Goal: Task Accomplishment & Management: Complete application form

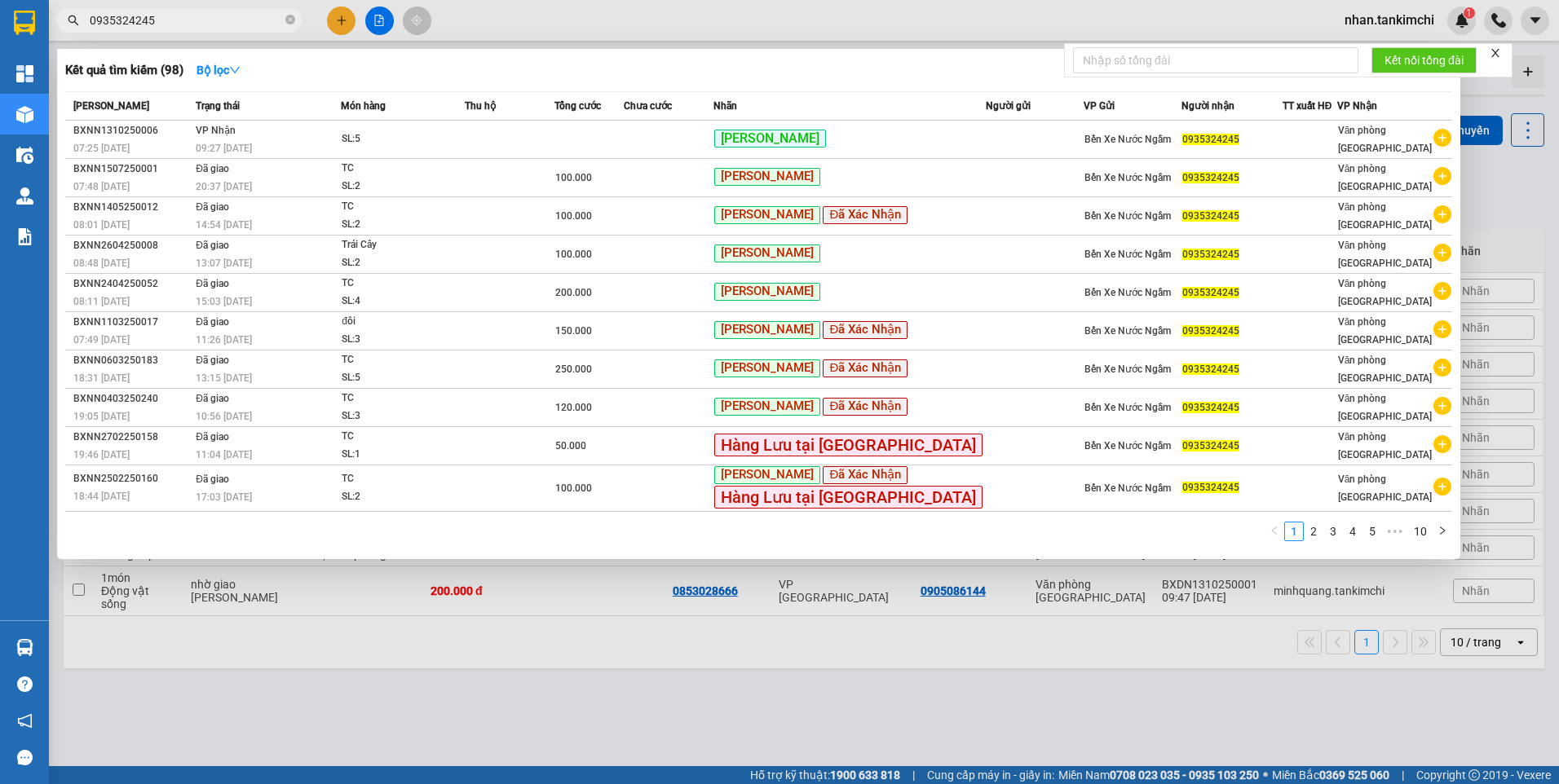
drag, startPoint x: 158, startPoint y: 21, endPoint x: 67, endPoint y: 40, distance: 93.0
click at [67, 35] on div "Kết quả tìm kiếm ( 98 ) Bộ lọc Mã ĐH Trạng thái Món hàng Thu hộ Tổng cước Chưa …" at bounding box center [159, 21] width 318 height 28
paste input "18474068"
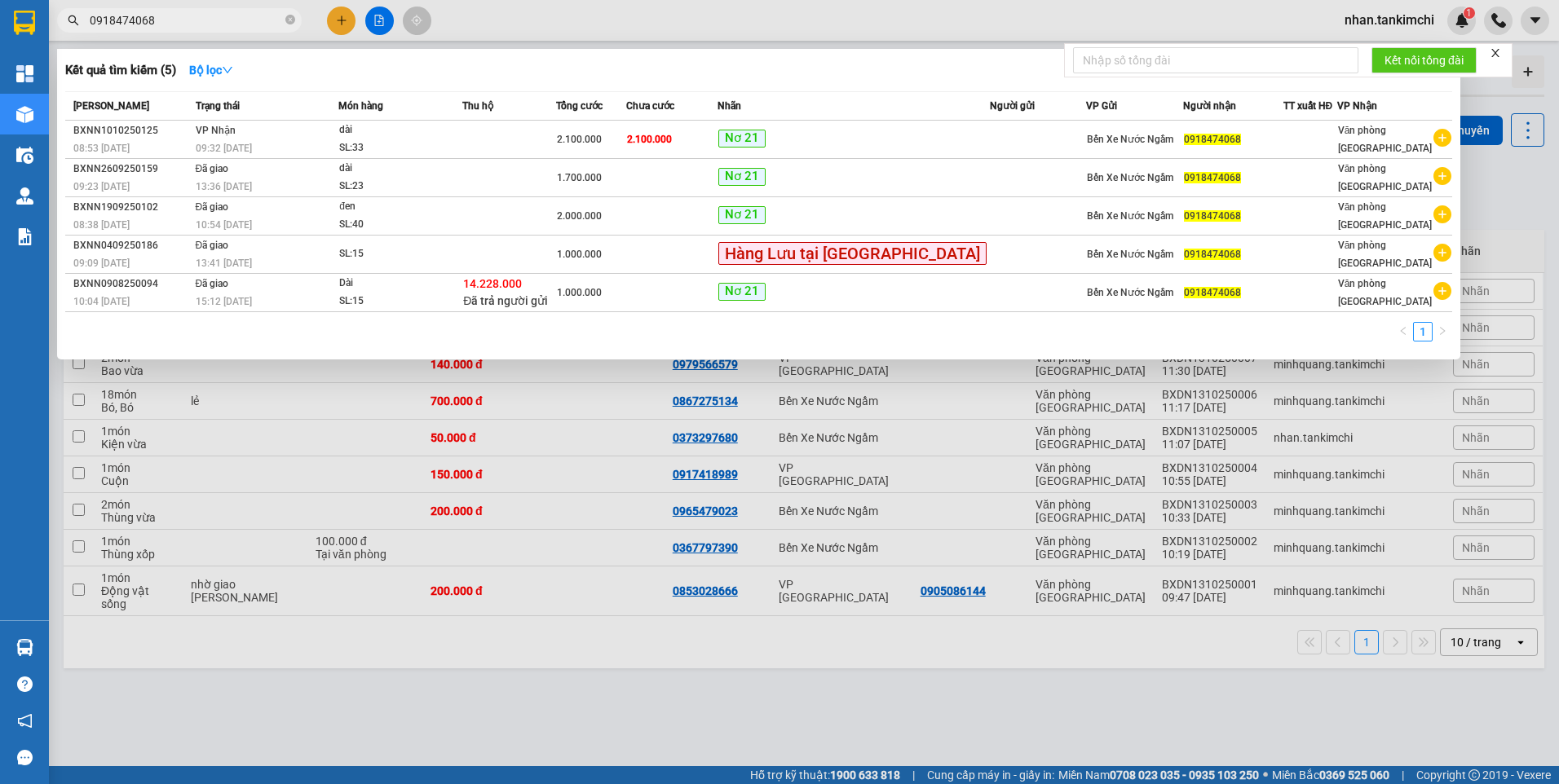
type input "0918474068"
click at [555, 139] on td at bounding box center [509, 140] width 92 height 39
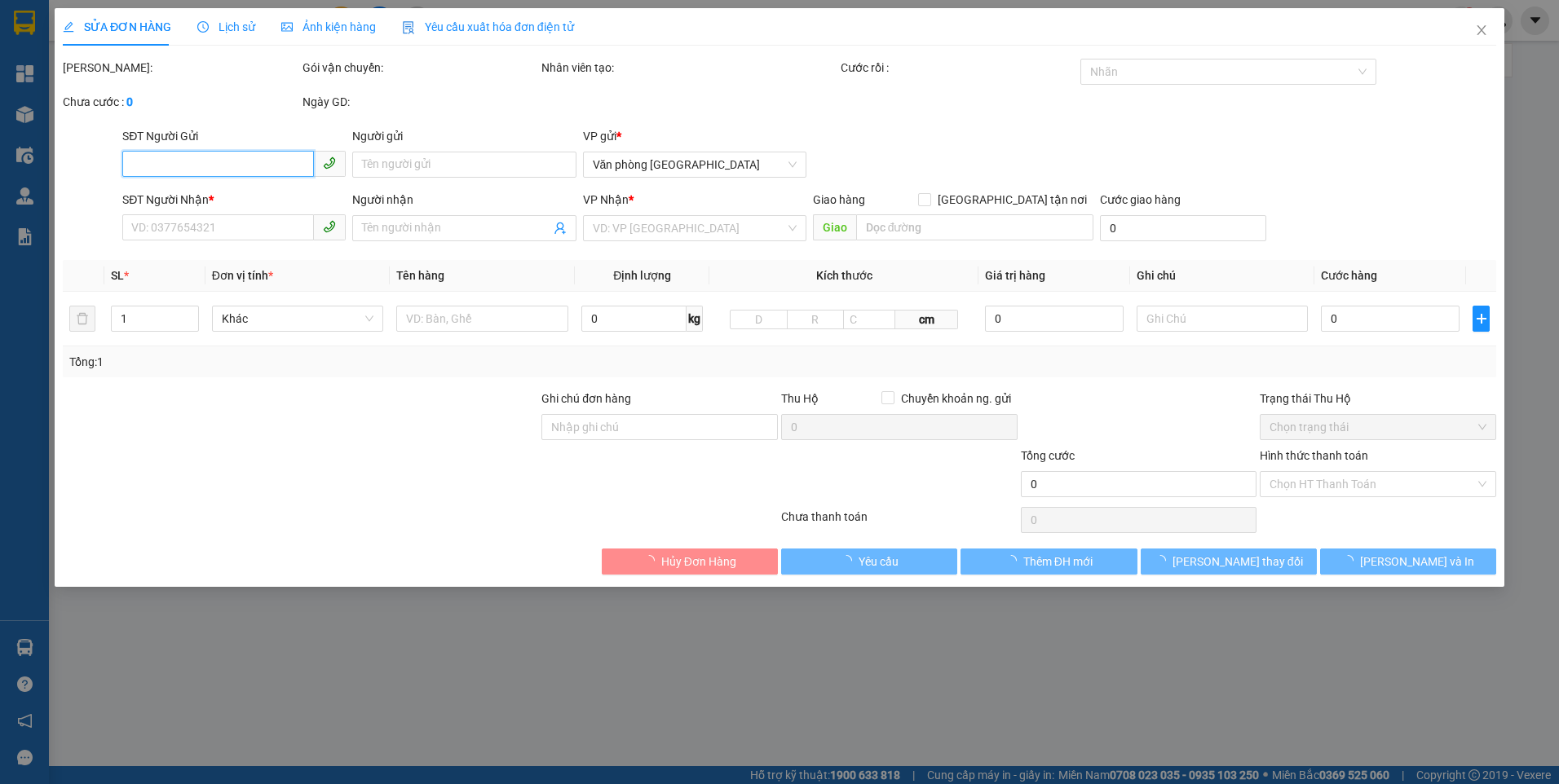
type input "0918474068"
type input "2.100.000"
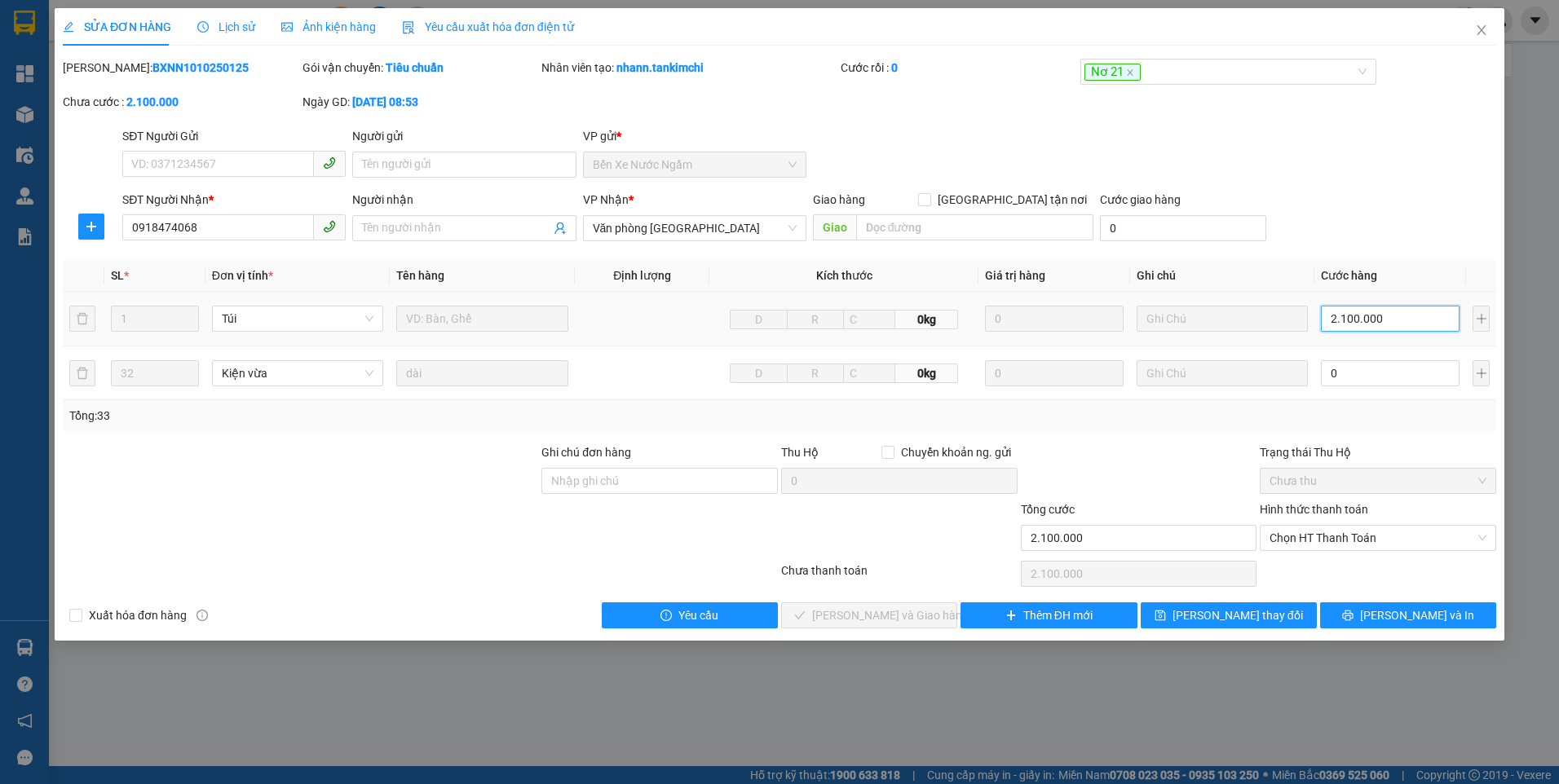
click at [1400, 323] on input "2.100.000" at bounding box center [1390, 319] width 139 height 26
type input "2"
type input "20"
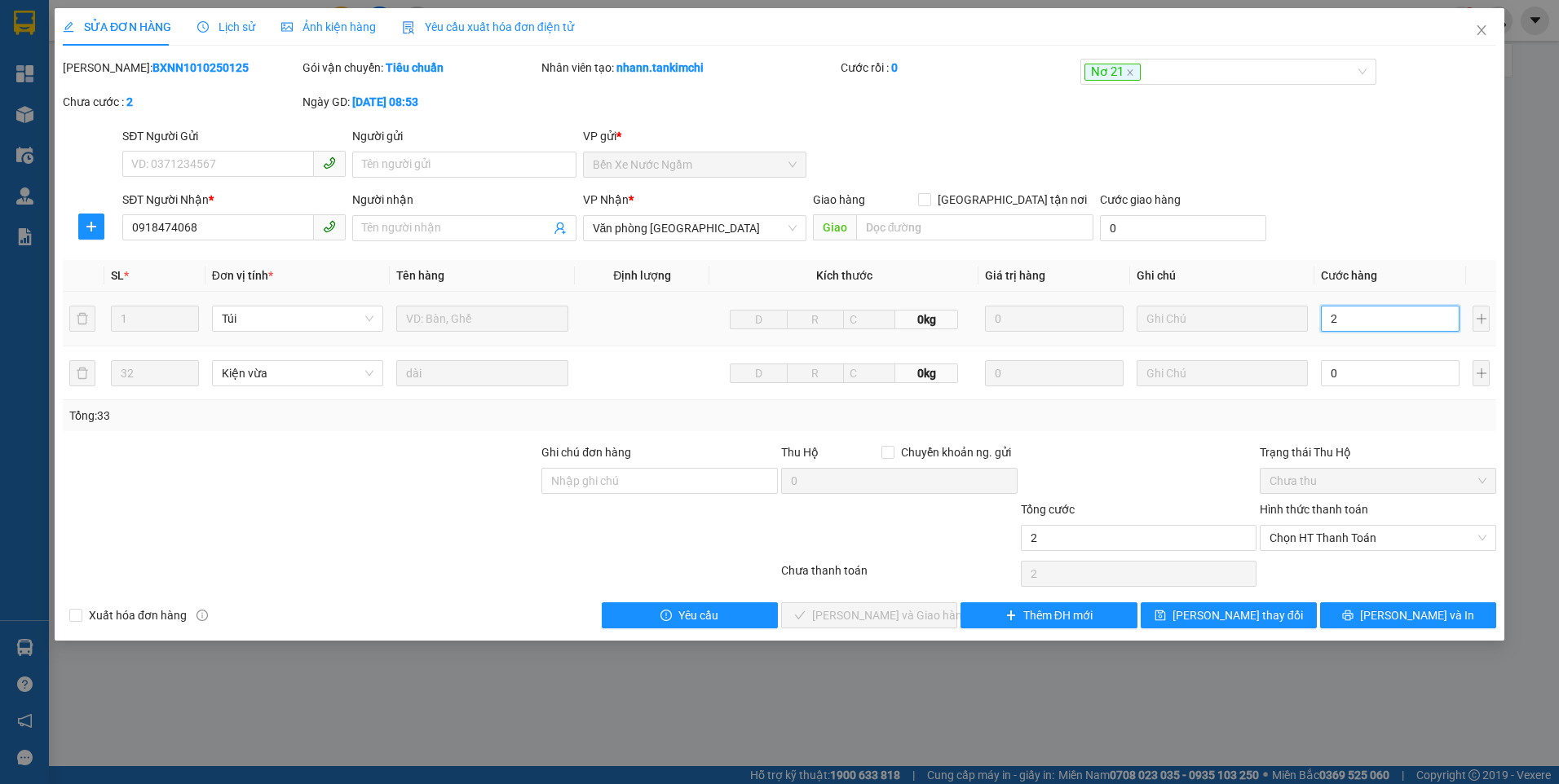
type input "20"
type input "200"
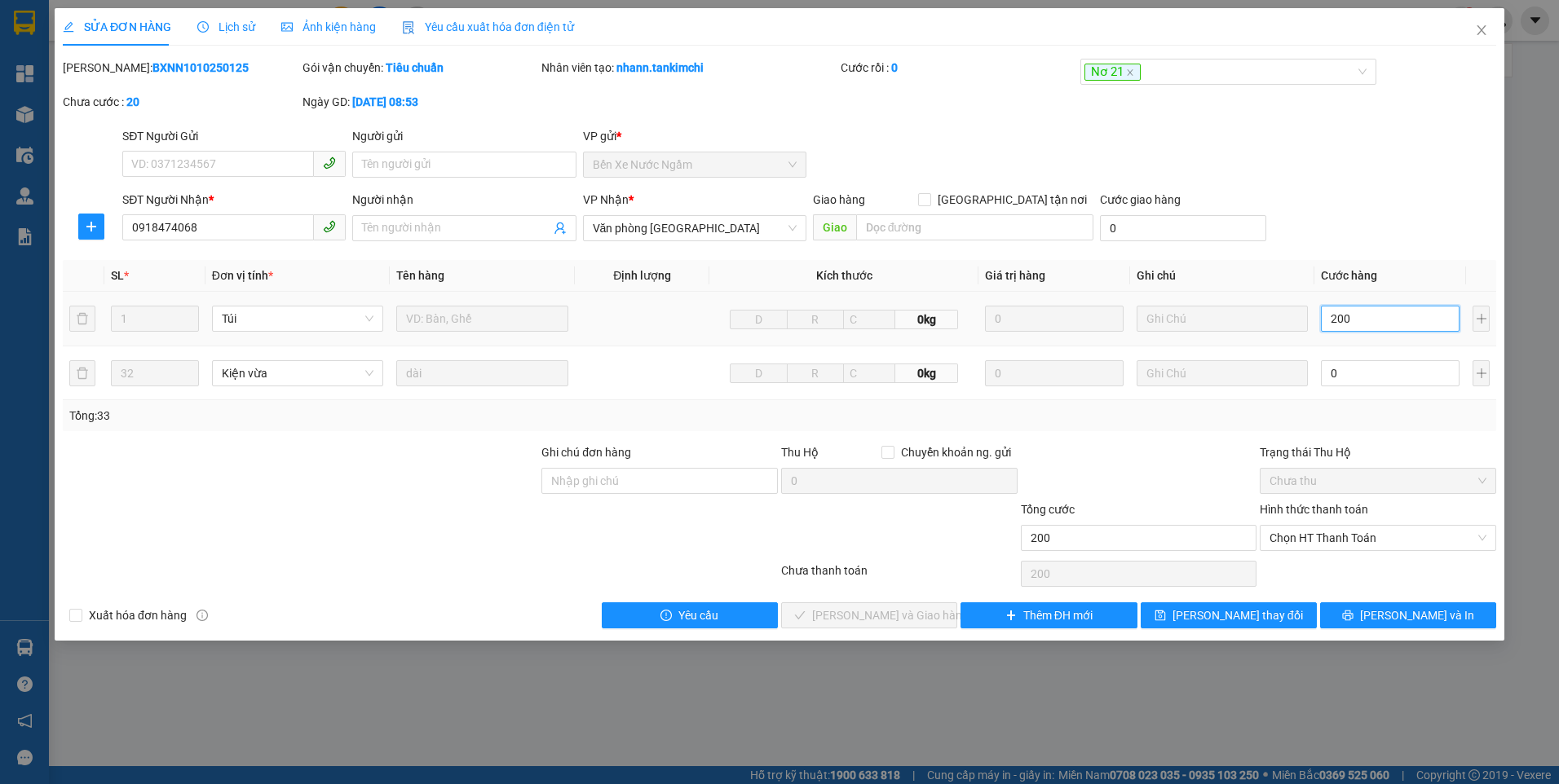
type input "2.000"
type input "2.000.000"
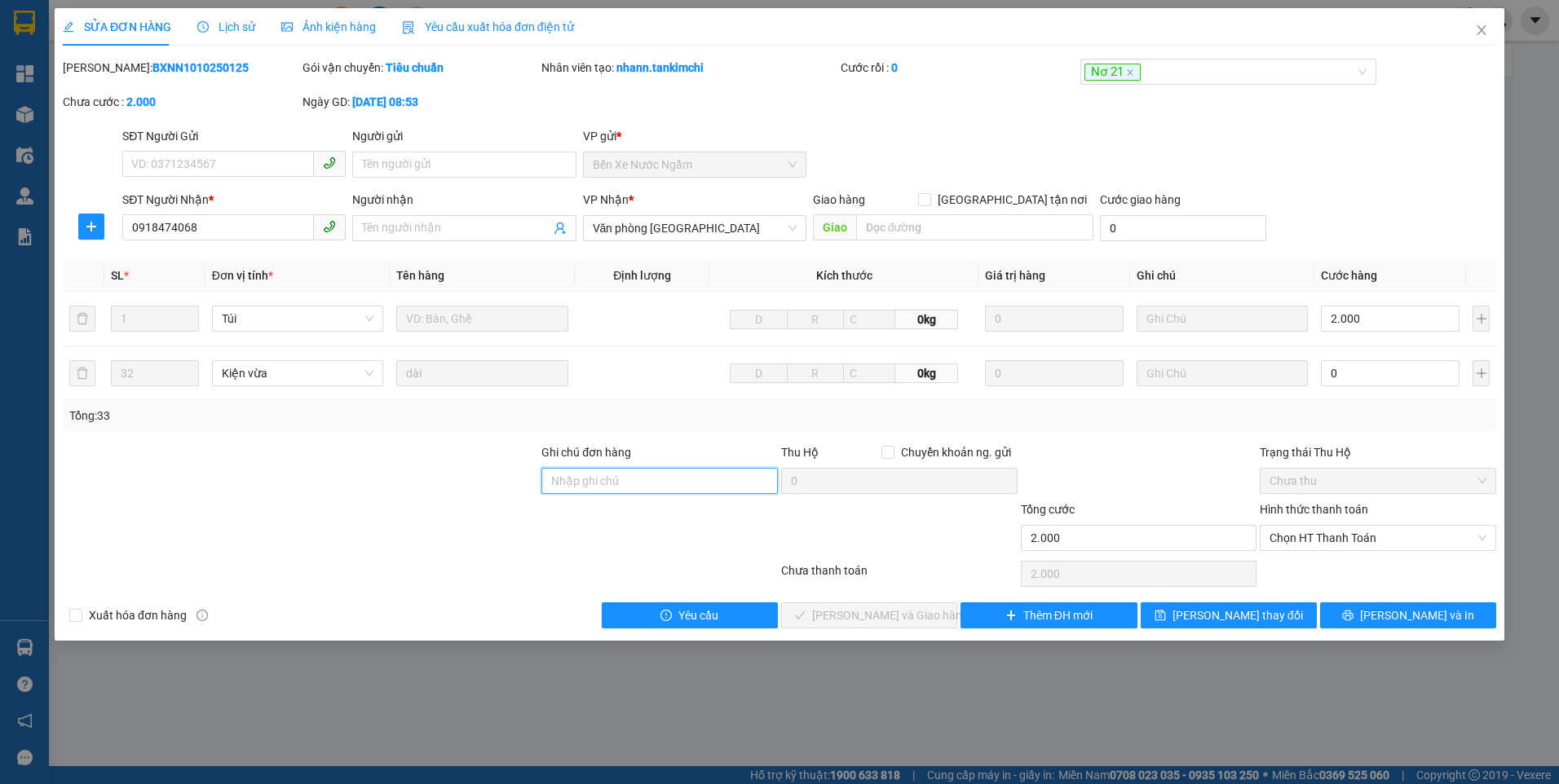
type input "2.000.000"
click at [619, 484] on input "Ghi chú đơn hàng" at bounding box center [660, 481] width 237 height 26
type input "CK Hải bọ 2tr"
click at [1254, 614] on span "[PERSON_NAME] thay đổi" at bounding box center [1237, 615] width 130 height 18
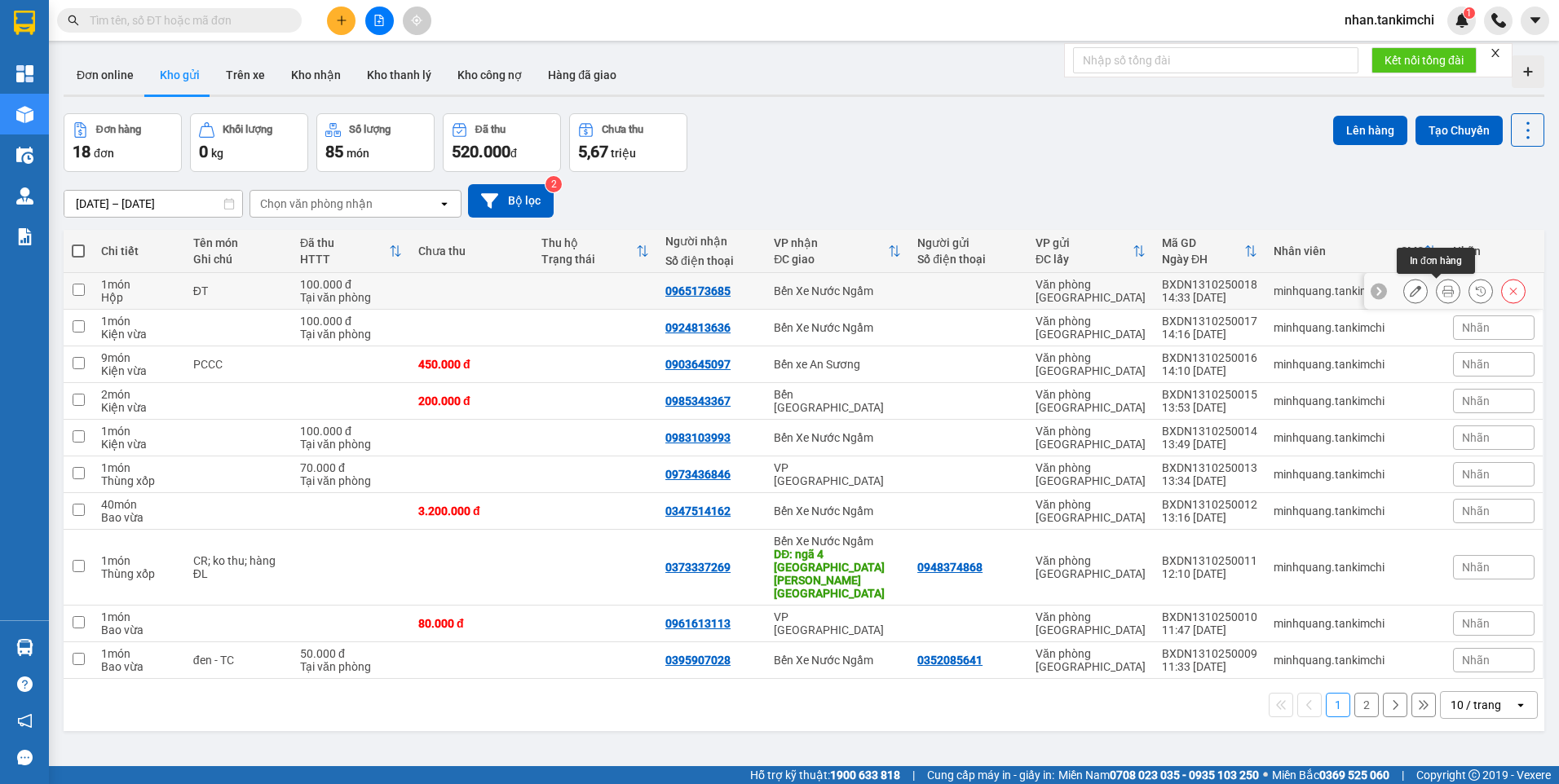
click at [1442, 293] on icon at bounding box center [1448, 291] width 11 height 11
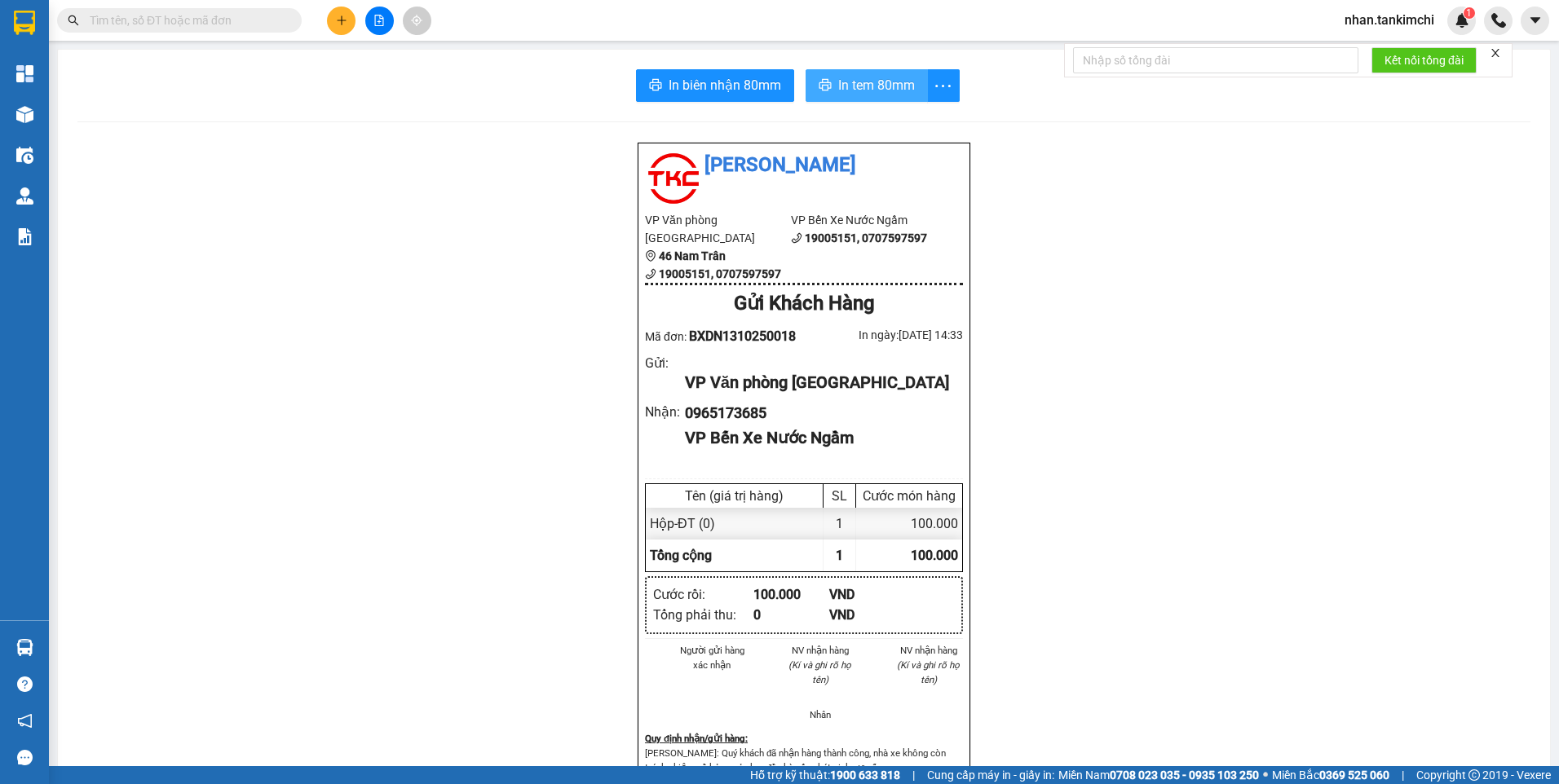
click at [902, 89] on span "In tem 80mm" at bounding box center [876, 85] width 76 height 21
